Goal: Obtain resource: Obtain resource

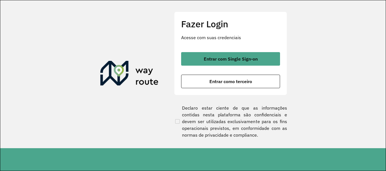
click at [233, 57] on span "Entrar com Single Sign-on" at bounding box center [231, 59] width 54 height 5
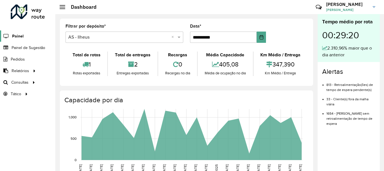
click at [20, 37] on span "Painel" at bounding box center [18, 36] width 12 height 6
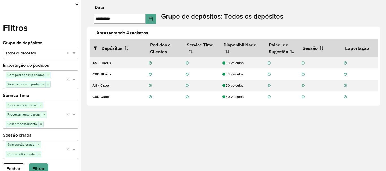
click at [75, 2] on icon at bounding box center [76, 3] width 3 height 5
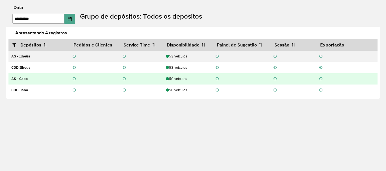
click at [177, 82] on td "50 veículos" at bounding box center [188, 78] width 50 height 11
click at [185, 80] on div "50 veículos" at bounding box center [188, 78] width 44 height 5
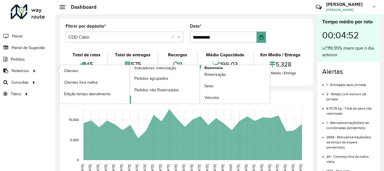
click at [216, 68] on span "Romaneio" at bounding box center [213, 68] width 18 height 6
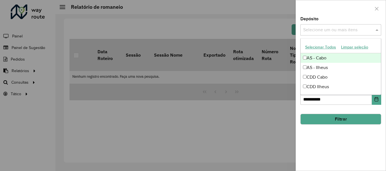
click at [330, 28] on input "text" at bounding box center [337, 30] width 72 height 7
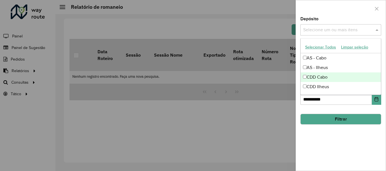
click at [323, 77] on div "CDD Cabo" at bounding box center [340, 78] width 80 height 10
click at [257, 109] on div at bounding box center [193, 85] width 386 height 171
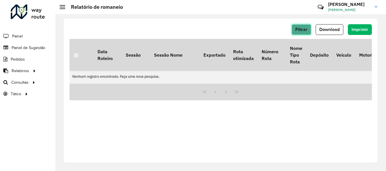
click at [303, 30] on span "Filtrar" at bounding box center [301, 29] width 12 height 5
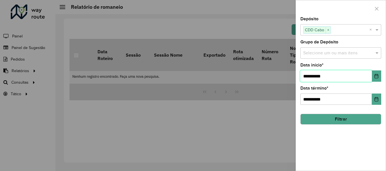
click at [335, 77] on input "**********" at bounding box center [335, 76] width 71 height 11
click at [377, 77] on icon "Choose Date" at bounding box center [376, 76] width 5 height 5
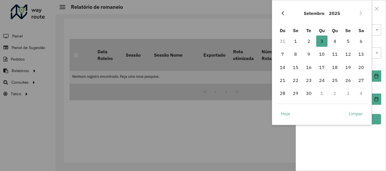
click at [282, 15] on icon "Previous Month" at bounding box center [282, 13] width 5 height 5
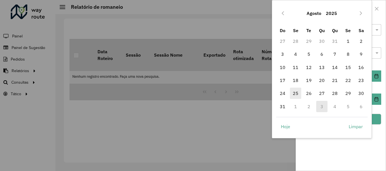
click at [295, 92] on span "25" at bounding box center [295, 93] width 11 height 11
type input "**********"
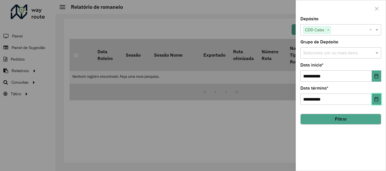
click at [377, 99] on icon "Choose Date" at bounding box center [376, 99] width 4 height 5
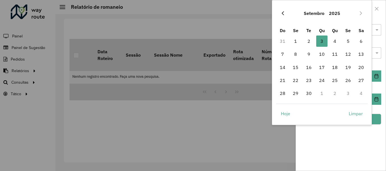
click at [283, 12] on icon "Previous Month" at bounding box center [282, 13] width 5 height 5
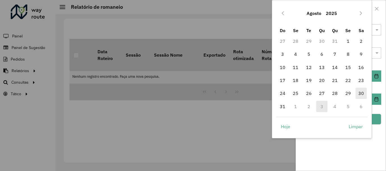
click at [362, 96] on span "30" at bounding box center [360, 93] width 11 height 11
type input "**********"
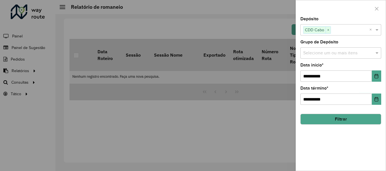
click at [363, 120] on button "Filtrar" at bounding box center [340, 119] width 81 height 11
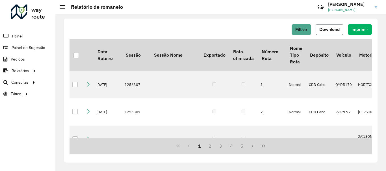
click at [333, 31] on span "Download" at bounding box center [329, 29] width 20 height 5
